Goal: Find specific page/section: Find specific page/section

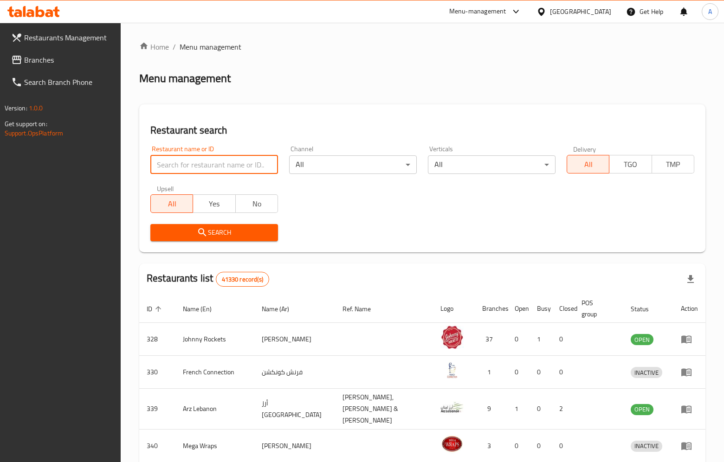
click at [184, 162] on input "search" at bounding box center [214, 164] width 128 height 19
type input "KFC"
click button "Search" at bounding box center [214, 232] width 128 height 17
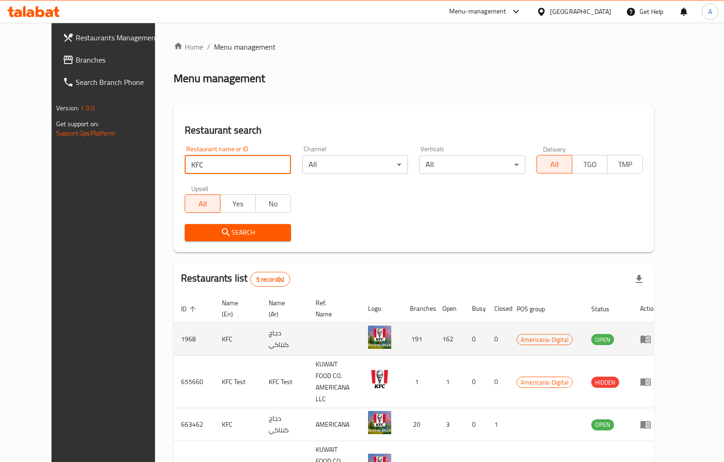
click at [651, 337] on icon "enhanced table" at bounding box center [645, 340] width 10 height 8
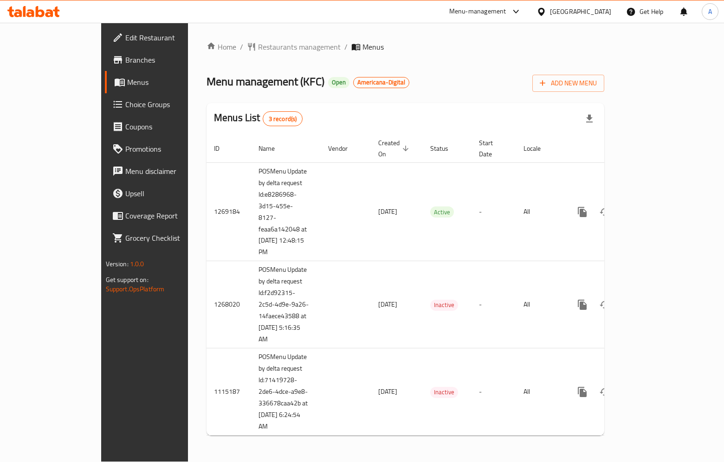
click at [127, 81] on span "Menus" at bounding box center [171, 82] width 88 height 11
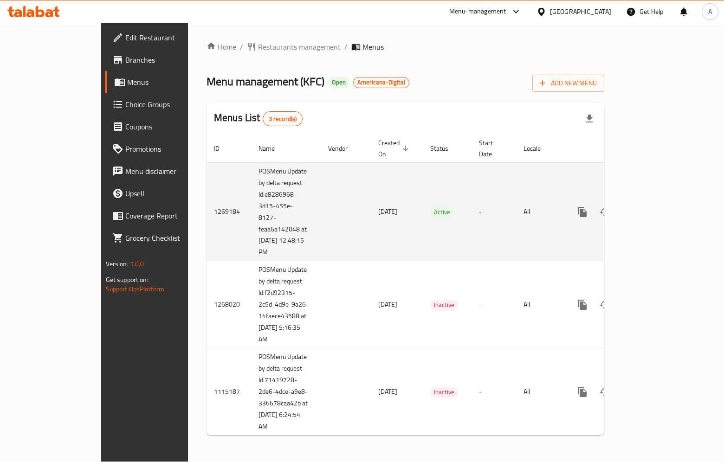
drag, startPoint x: 192, startPoint y: 242, endPoint x: 232, endPoint y: 239, distance: 40.4
click at [251, 239] on td "POSMenu Update by delta request Id:e8286968-3d15-455e-8127-feaa6a142048 at [DAT…" at bounding box center [286, 211] width 70 height 99
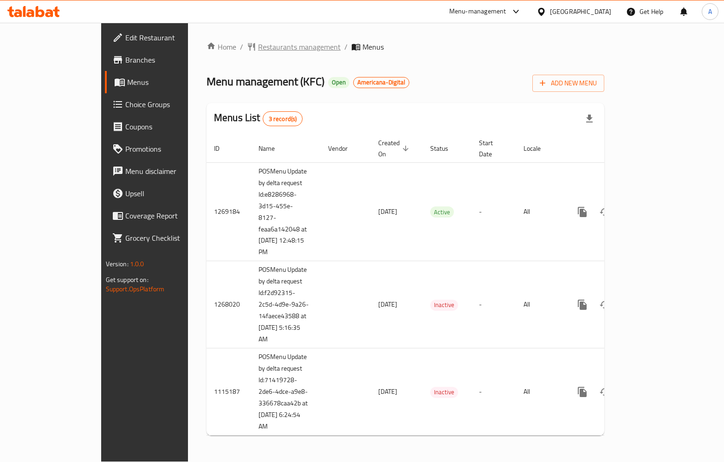
click at [258, 48] on span "Restaurants management" at bounding box center [299, 46] width 83 height 11
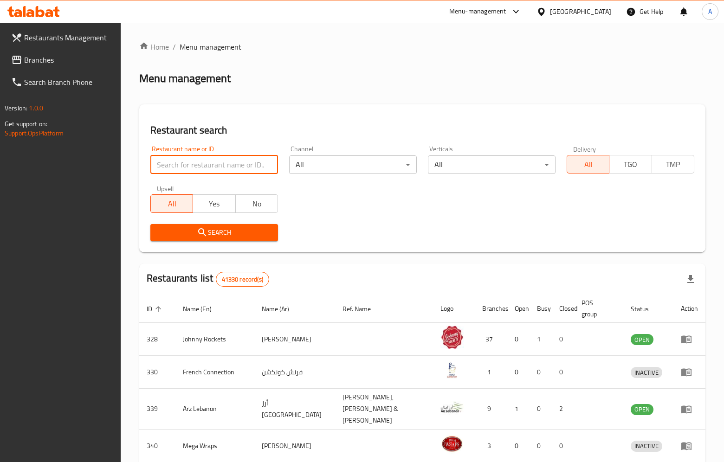
click at [192, 168] on input "search" at bounding box center [214, 164] width 128 height 19
type input "[PERSON_NAME]"
click button "Search" at bounding box center [214, 232] width 128 height 17
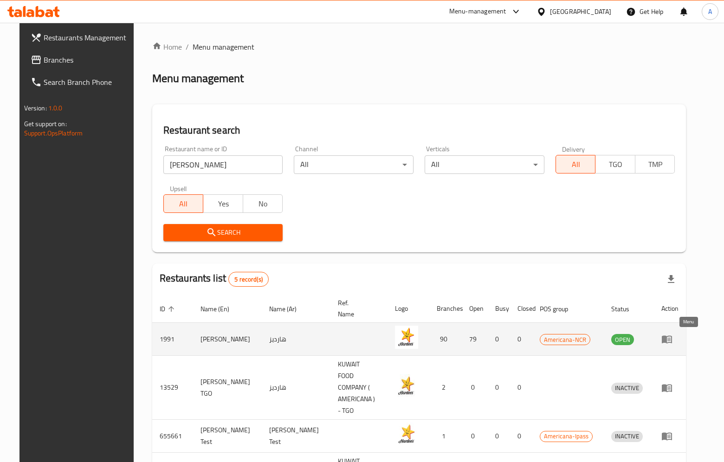
click at [672, 342] on icon "enhanced table" at bounding box center [666, 339] width 11 height 11
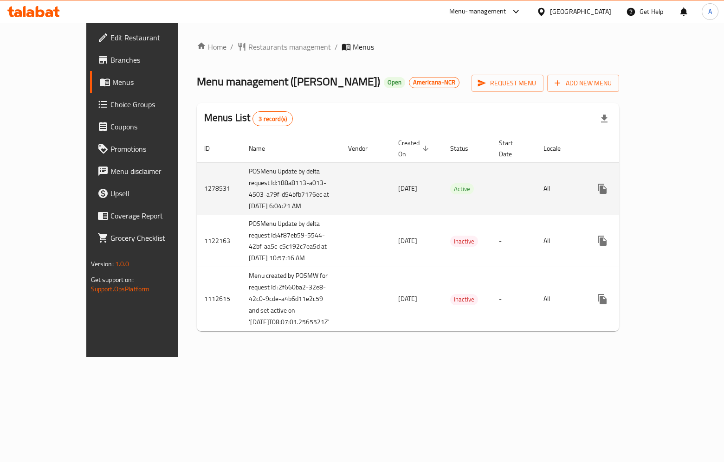
drag, startPoint x: 255, startPoint y: 222, endPoint x: 188, endPoint y: 163, distance: 89.4
click at [241, 163] on td "POSMenu Update by delta request Id:188a8113-a013-4503-a79f-d54bfb7176ec at [DAT…" at bounding box center [290, 188] width 99 height 52
copy td "POSMenu Update by delta request Id:188a8113-a013-4503-a79f-d54bfb7176ec at [DAT…"
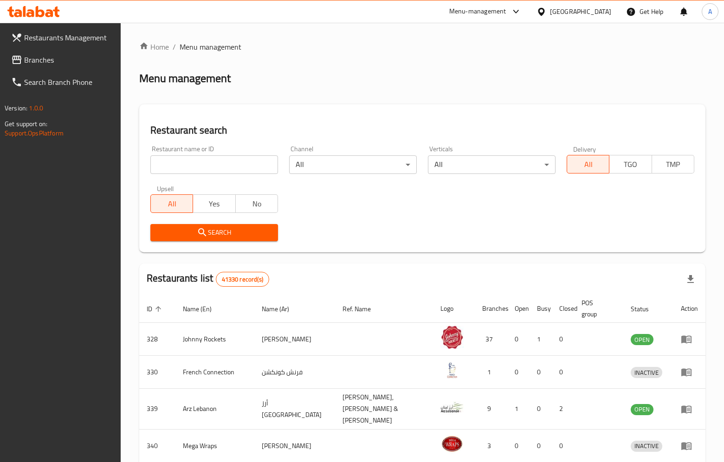
click at [175, 170] on input "search" at bounding box center [214, 164] width 128 height 19
type input "KFC"
click button "Search" at bounding box center [214, 232] width 128 height 17
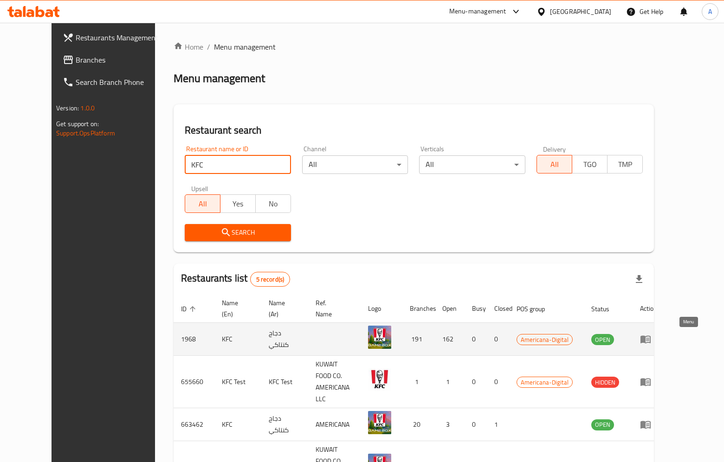
click at [651, 341] on icon "enhanced table" at bounding box center [645, 340] width 10 height 8
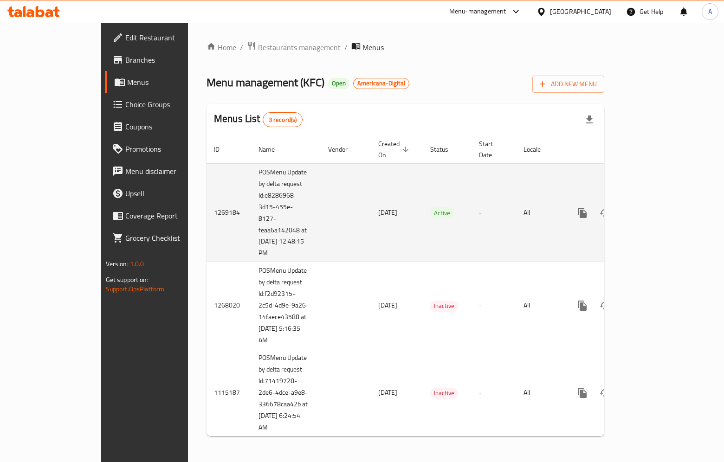
drag, startPoint x: 232, startPoint y: 242, endPoint x: 187, endPoint y: 163, distance: 90.6
click at [251, 163] on td "POSMenu Update by delta request Id:e8286968-3d15-455e-8127-feaa6a142048 at [DAT…" at bounding box center [286, 212] width 70 height 99
copy td "POSMenu Update by delta request Id:e8286968-3d15-455e-8127-feaa6a142048 at [DAT…"
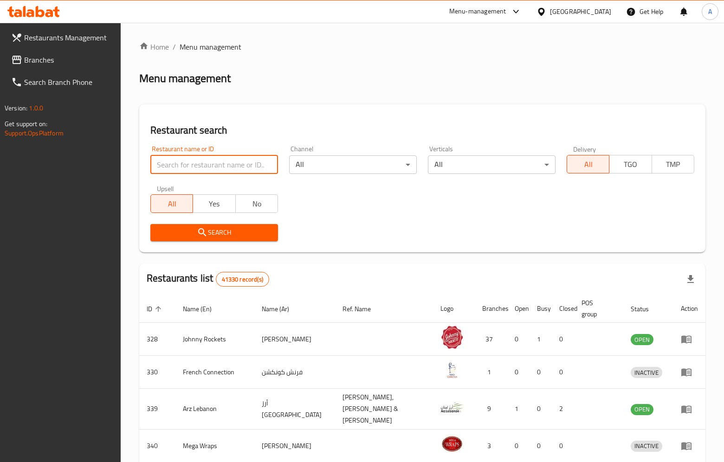
click at [177, 167] on input "search" at bounding box center [214, 164] width 128 height 19
type input "pizza hut"
click button "Search" at bounding box center [214, 232] width 128 height 17
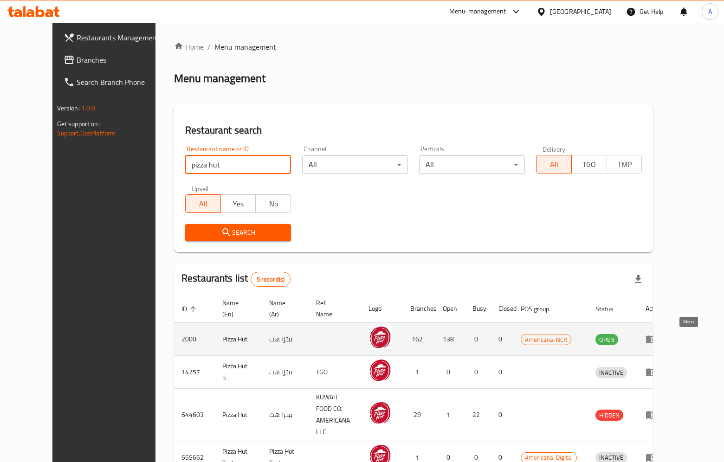
click at [656, 341] on icon "enhanced table" at bounding box center [651, 340] width 10 height 8
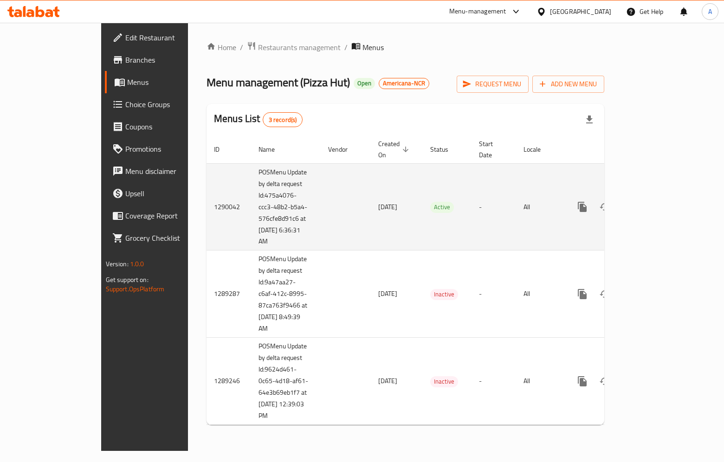
drag, startPoint x: 237, startPoint y: 235, endPoint x: 192, endPoint y: 165, distance: 83.1
click at [251, 165] on td "POSMenu Update by delta request Id:475a4076-ccc3-48b2-b5a4-576cfe8d91c6 at 9/15…" at bounding box center [286, 206] width 70 height 87
copy td "POSMenu Update by delta request Id:475a4076-ccc3-48b2-b5a4-576cfe8d91c6 at 9/15…"
